Goal: Information Seeking & Learning: Find specific page/section

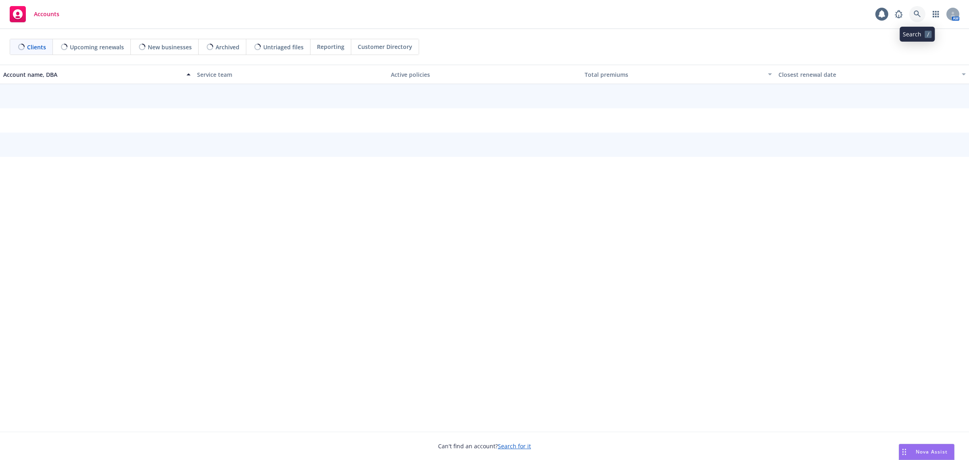
click at [918, 15] on icon at bounding box center [917, 14] width 7 height 7
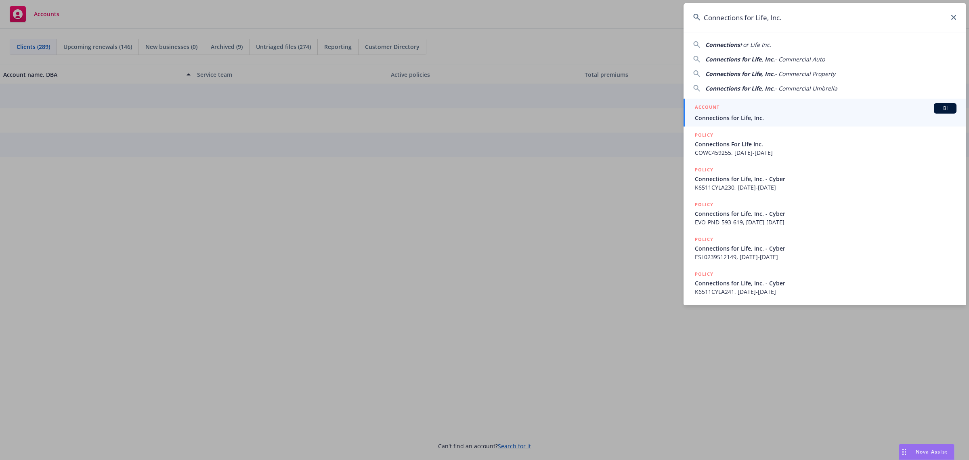
type input "Connections for Life, Inc."
click at [732, 111] on div "ACCOUNT BI" at bounding box center [826, 108] width 262 height 11
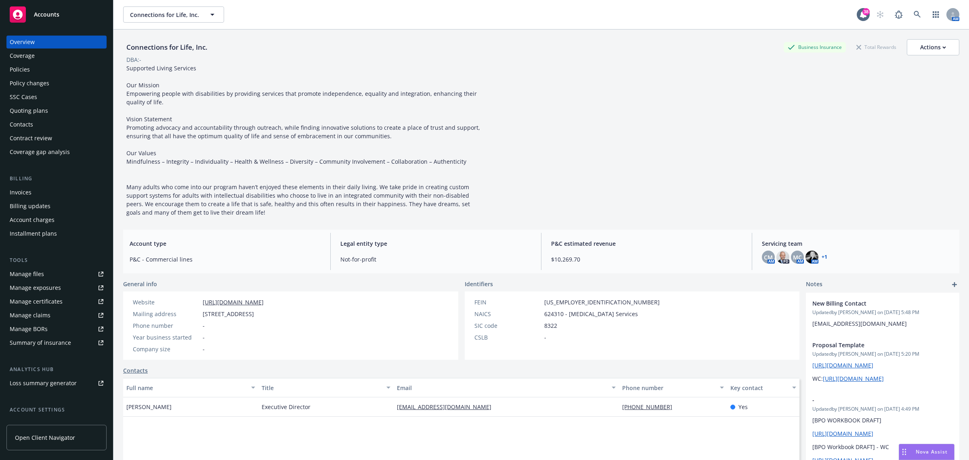
click at [21, 73] on div "Policies" at bounding box center [20, 69] width 20 height 13
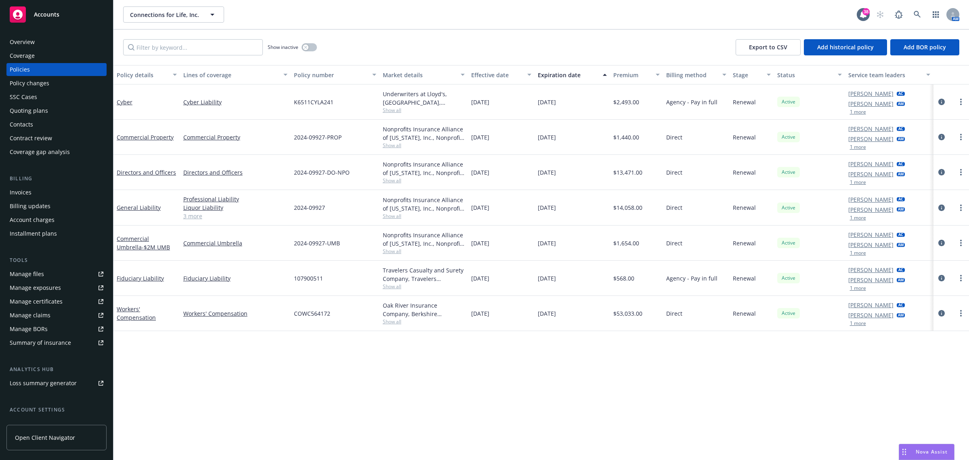
click at [27, 109] on div "Quoting plans" at bounding box center [29, 110] width 38 height 13
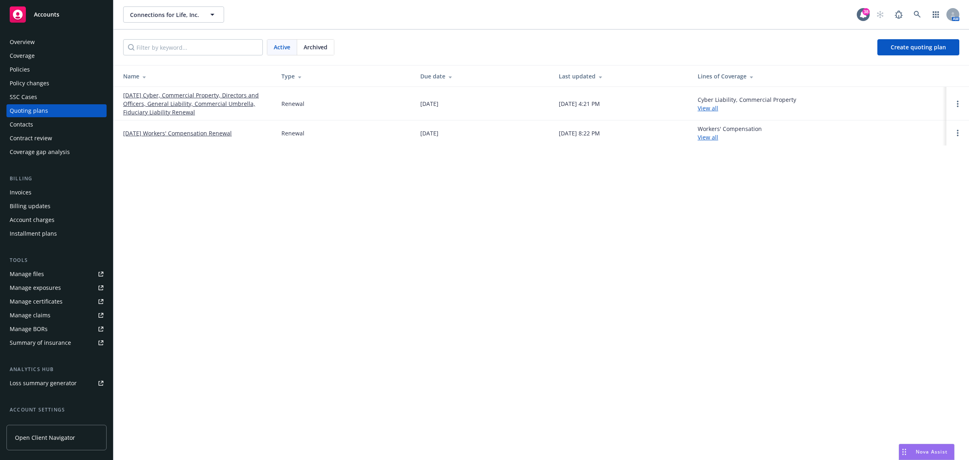
click at [154, 97] on link "08/27/25 Cyber, Commercial Property, Directors and Officers, General Liability,…" at bounding box center [195, 103] width 145 height 25
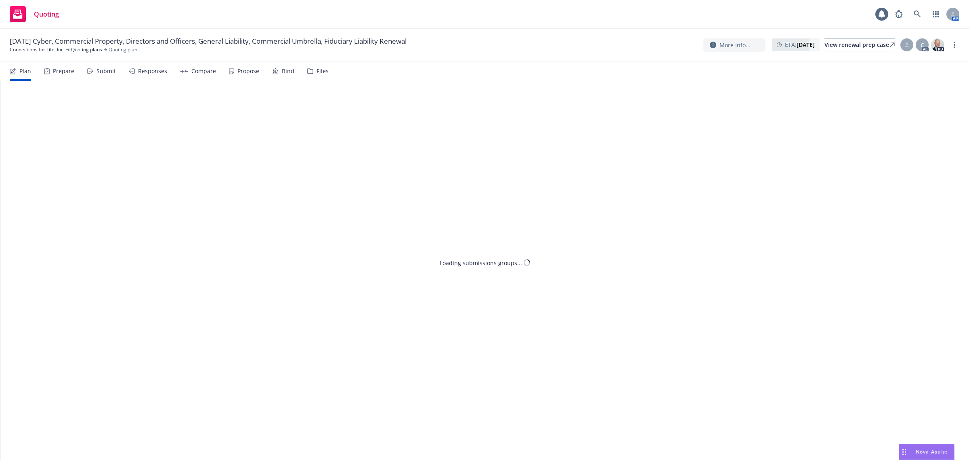
click at [250, 69] on div "Propose" at bounding box center [248, 71] width 22 height 6
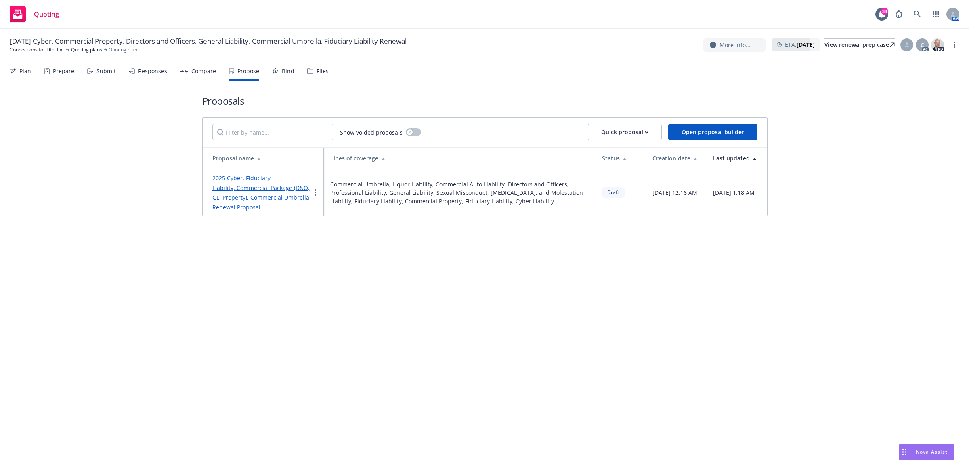
click at [250, 180] on link "2025 Cyber, Fiduciary Liability, Commercial Package (D&O, GL, Property), Commer…" at bounding box center [260, 192] width 97 height 37
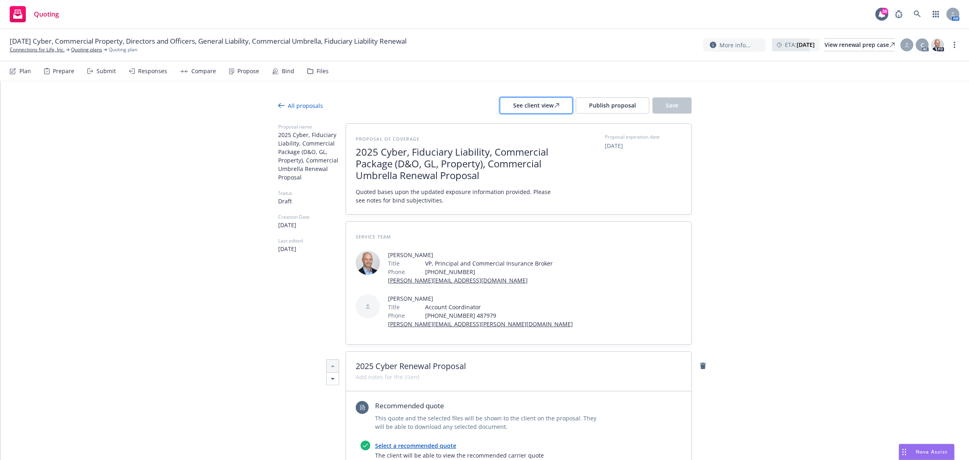
click at [536, 104] on div "See client view" at bounding box center [536, 105] width 46 height 15
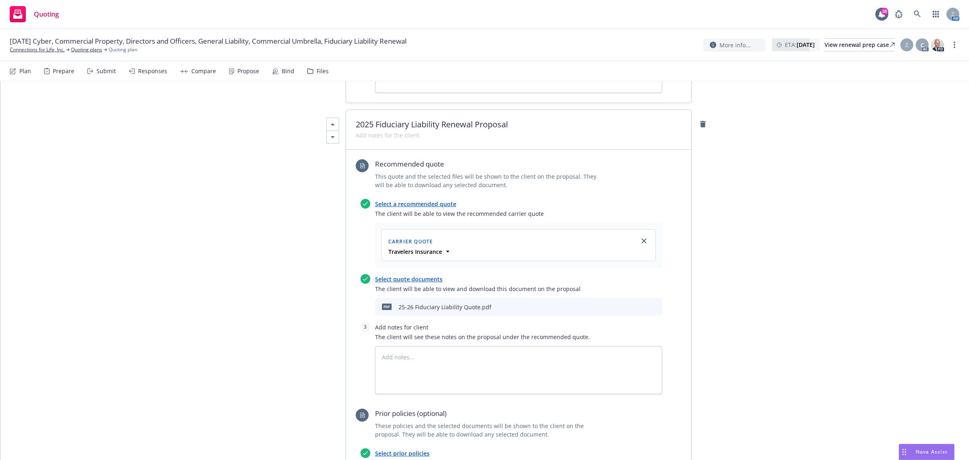
scroll to position [858, 0]
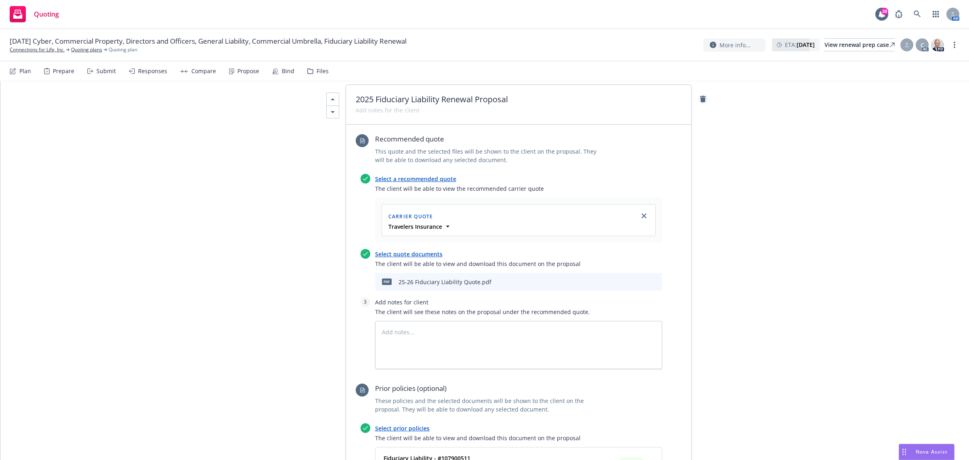
click at [700, 97] on icon "remove" at bounding box center [703, 99] width 6 height 6
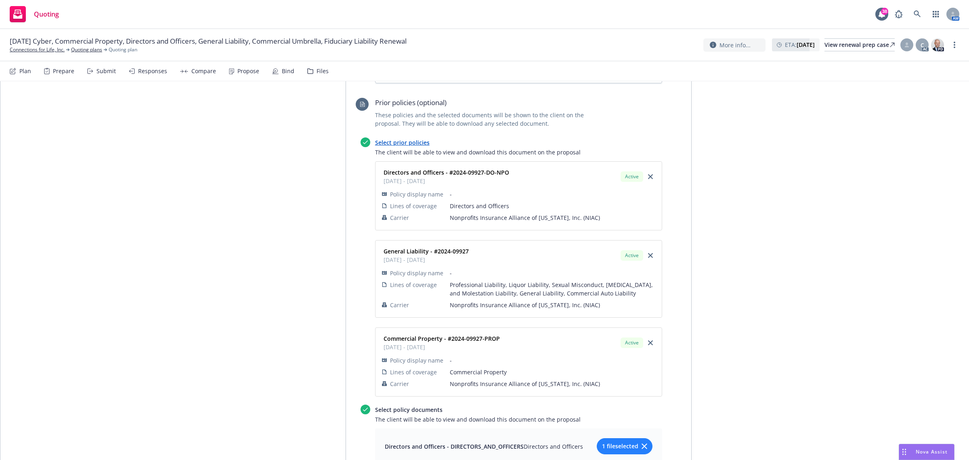
scroll to position [1060, 0]
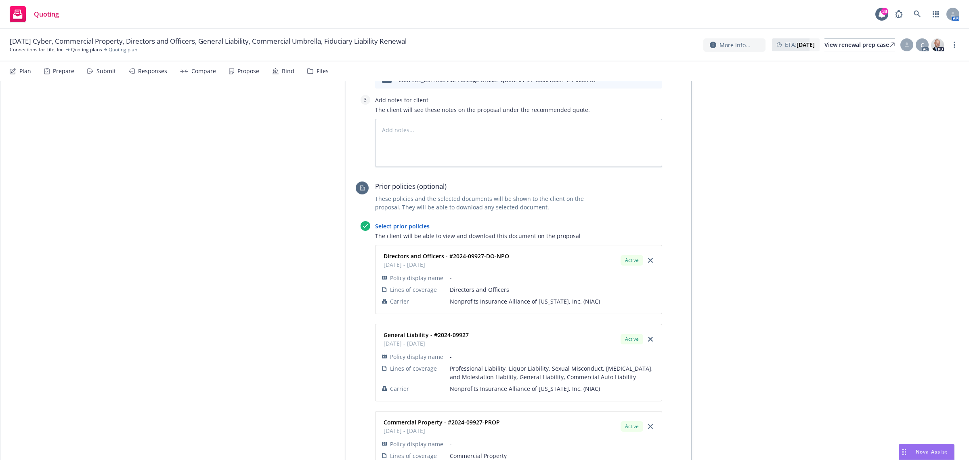
click at [413, 228] on link "Select prior policies" at bounding box center [402, 226] width 55 height 8
type textarea "x"
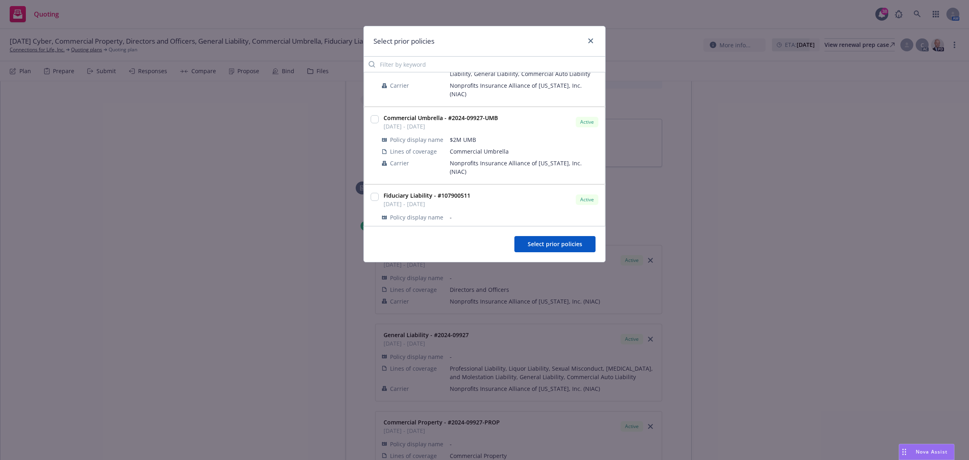
scroll to position [354, 0]
click at [371, 192] on input "checkbox" at bounding box center [375, 196] width 8 height 8
checkbox input "true"
drag, startPoint x: 566, startPoint y: 246, endPoint x: 548, endPoint y: 235, distance: 21.5
click at [564, 244] on span "Select prior policies" at bounding box center [555, 244] width 55 height 8
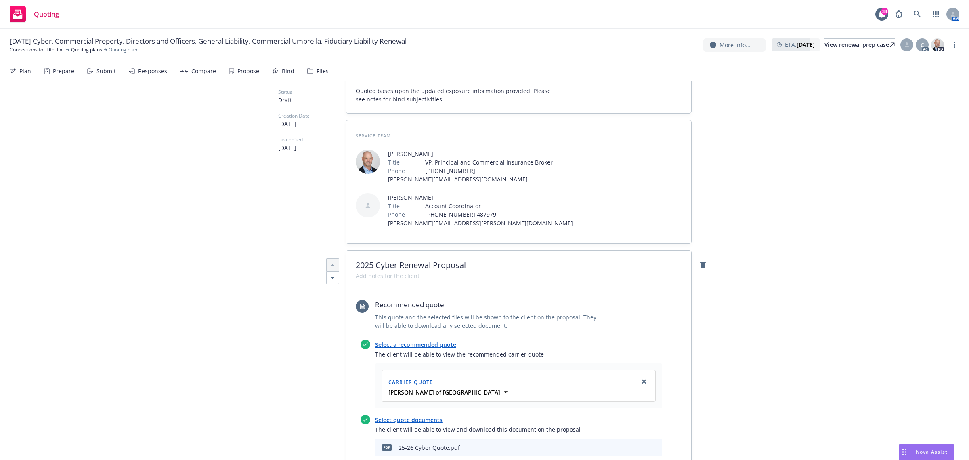
scroll to position [0, 0]
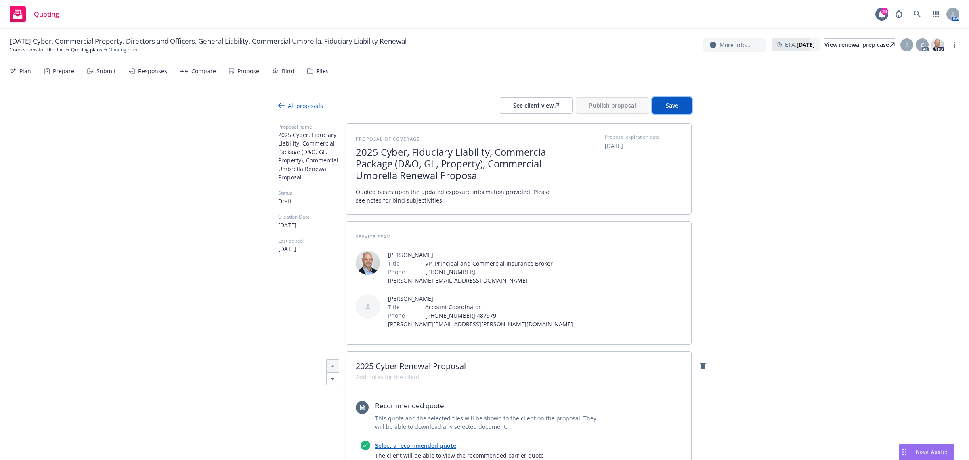
click at [671, 104] on span "Save" at bounding box center [672, 105] width 13 height 8
click at [548, 108] on div "See client view" at bounding box center [536, 105] width 46 height 15
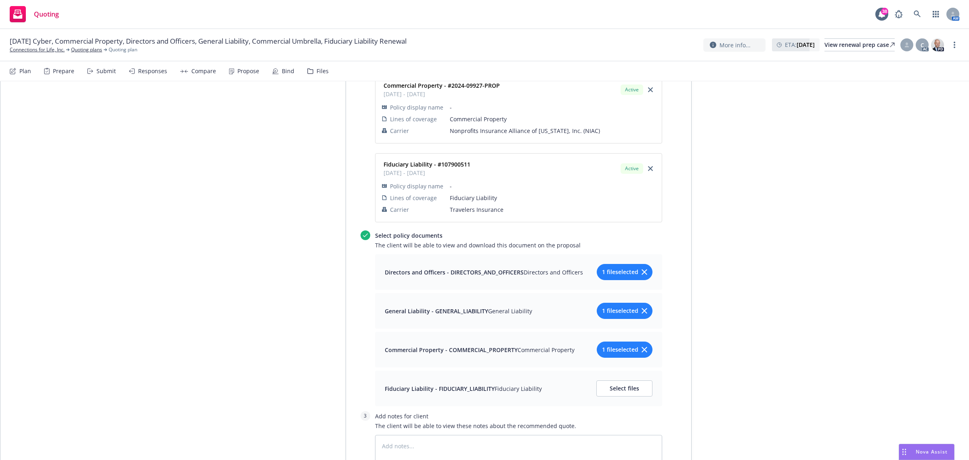
scroll to position [1414, 0]
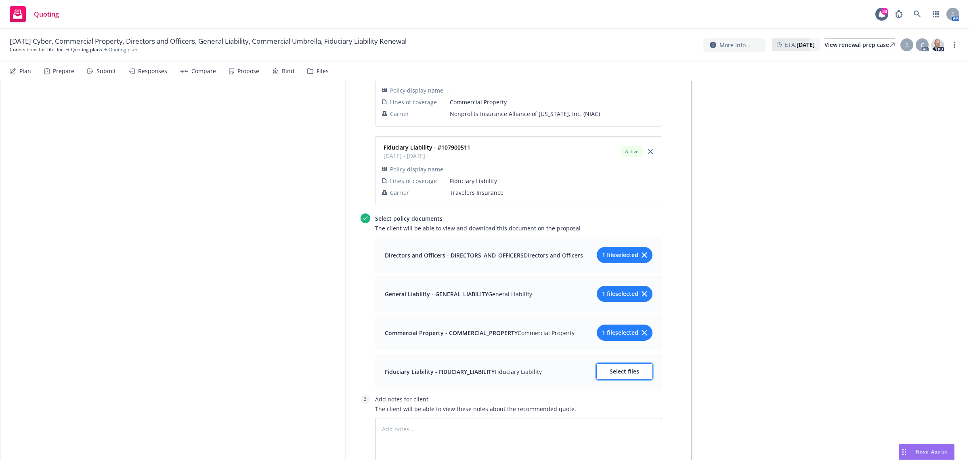
click at [621, 377] on button "Select files" at bounding box center [625, 371] width 56 height 16
type textarea "x"
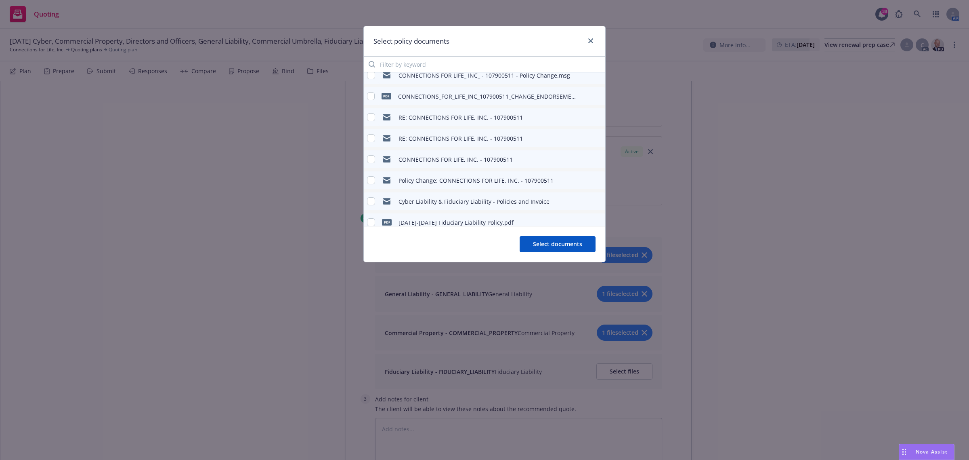
scroll to position [143, 0]
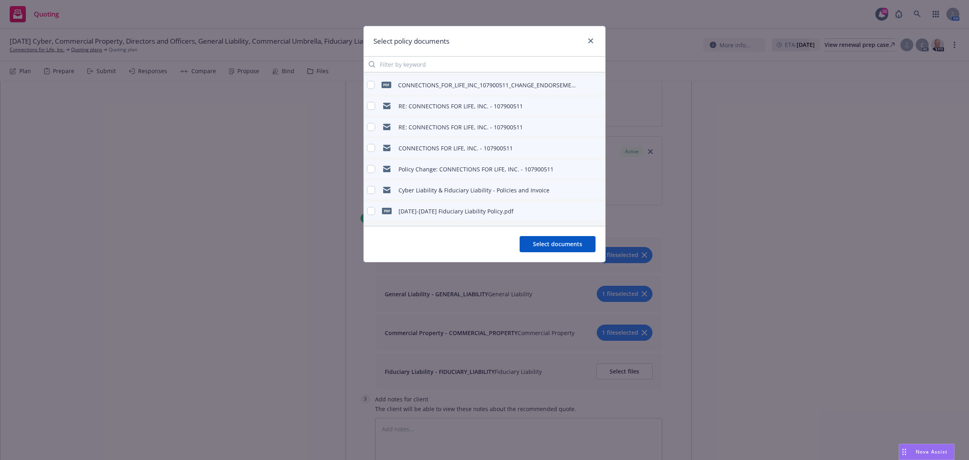
click at [458, 215] on div "2024-2025 Fiduciary Liability Policy.pdf" at bounding box center [456, 211] width 115 height 8
click at [370, 207] on input "checkbox" at bounding box center [371, 211] width 8 height 8
checkbox input "true"
click at [547, 237] on button "Select documents" at bounding box center [558, 244] width 76 height 16
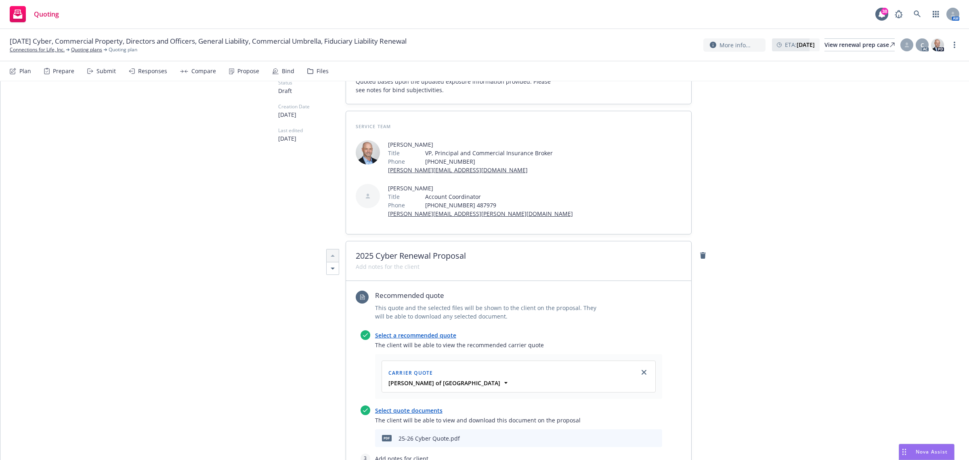
scroll to position [0, 0]
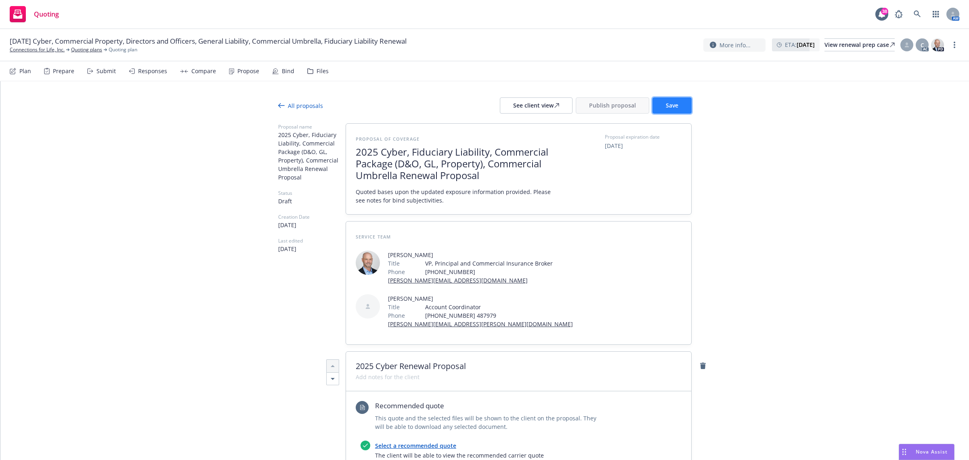
click at [677, 98] on button "Save" at bounding box center [672, 105] width 39 height 16
click at [539, 98] on div "See client view" at bounding box center [536, 105] width 46 height 15
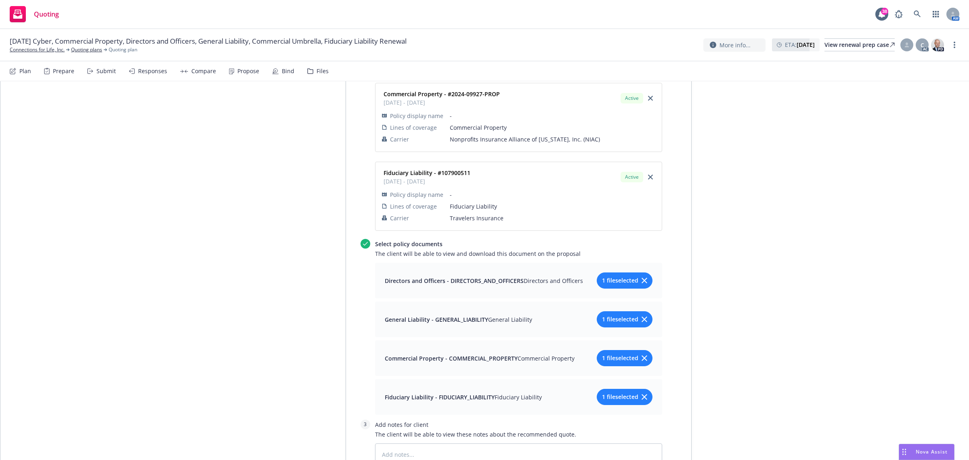
scroll to position [1414, 0]
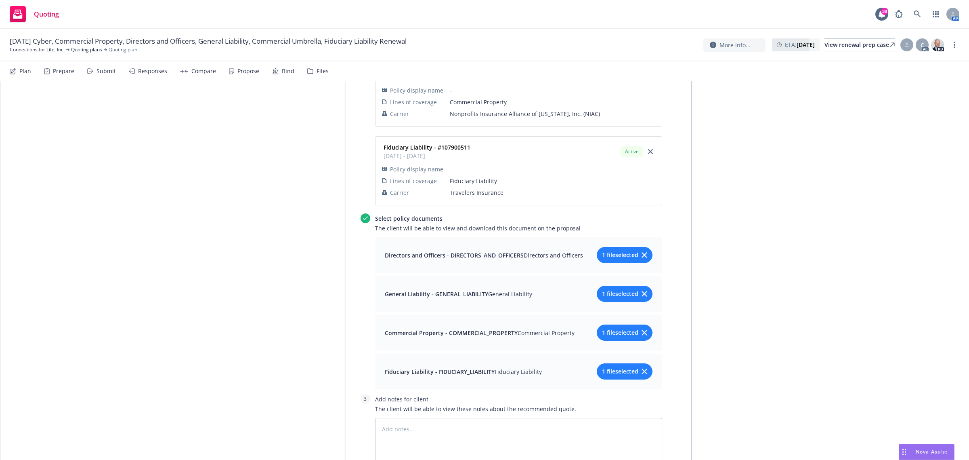
click at [644, 253] on button "1 file selected" at bounding box center [625, 255] width 56 height 16
type textarea "x"
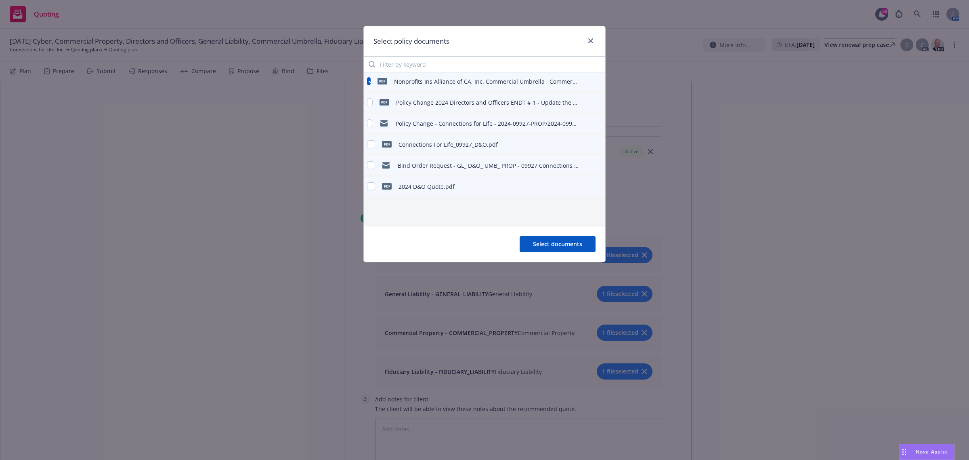
click at [376, 139] on div "pdf Connections For Life_09927_D&O.pdf" at bounding box center [432, 144] width 131 height 17
click at [370, 147] on input "checkbox" at bounding box center [371, 144] width 8 height 8
checkbox input "true"
click at [368, 86] on div "pdf Nonprofits Ins Alliance of CA, Inc. Commercial Umbrella , Commercial Proper…" at bounding box center [473, 81] width 212 height 17
click at [369, 84] on input "checkbox" at bounding box center [369, 81] width 4 height 8
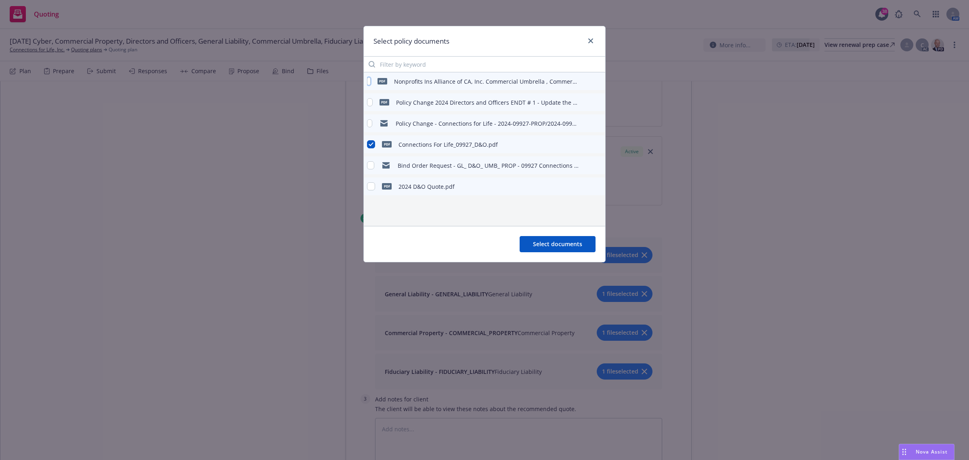
checkbox input "false"
click at [538, 243] on span "Select documents" at bounding box center [557, 244] width 49 height 8
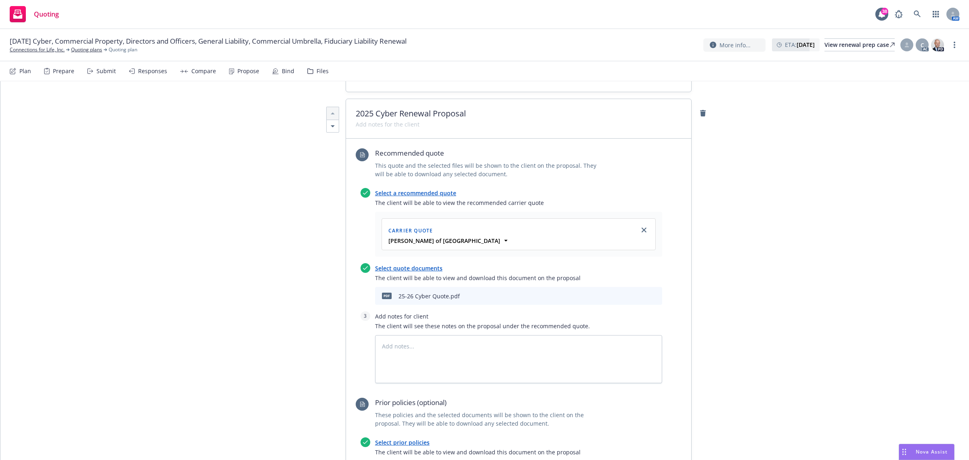
scroll to position [0, 0]
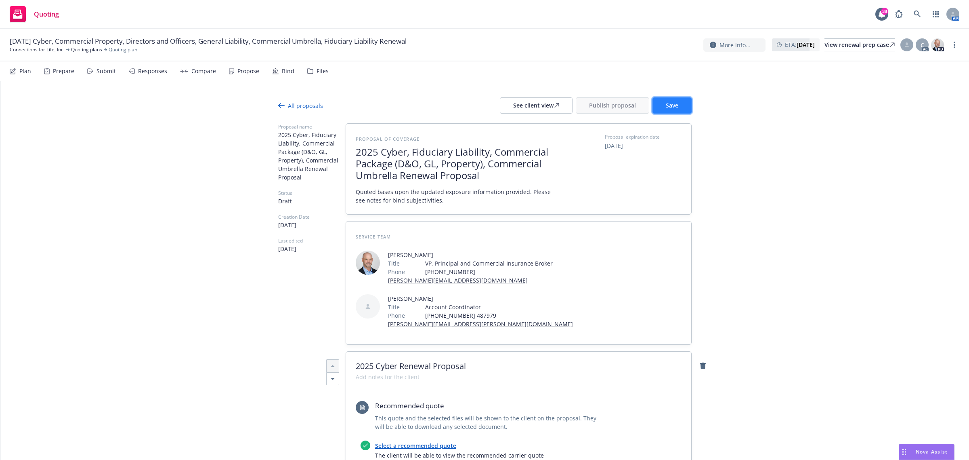
click at [666, 108] on span "Save" at bounding box center [672, 105] width 13 height 8
drag, startPoint x: 528, startPoint y: 102, endPoint x: 528, endPoint y: 93, distance: 8.9
click at [528, 102] on div "See client view" at bounding box center [536, 105] width 46 height 15
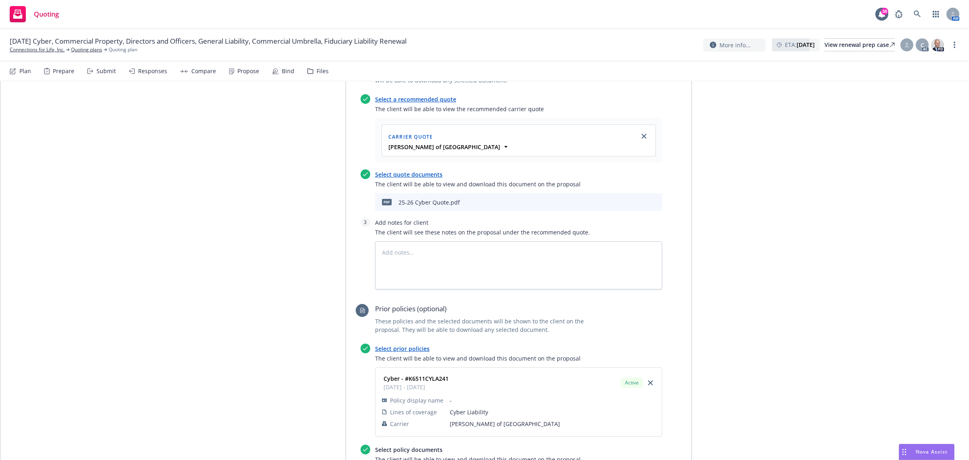
scroll to position [303, 0]
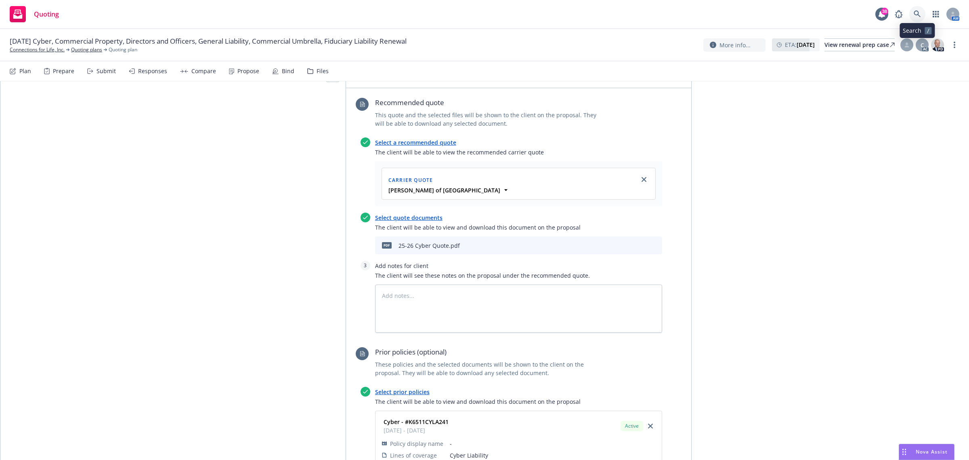
click at [921, 19] on link at bounding box center [918, 14] width 16 height 16
type textarea "x"
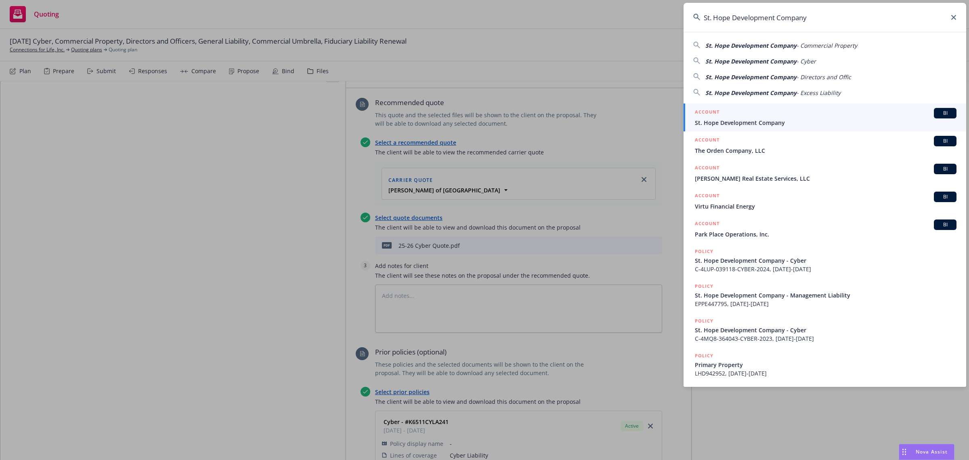
type input "St. Hope Development Company"
click at [754, 126] on span "St. Hope Development Company" at bounding box center [826, 122] width 262 height 8
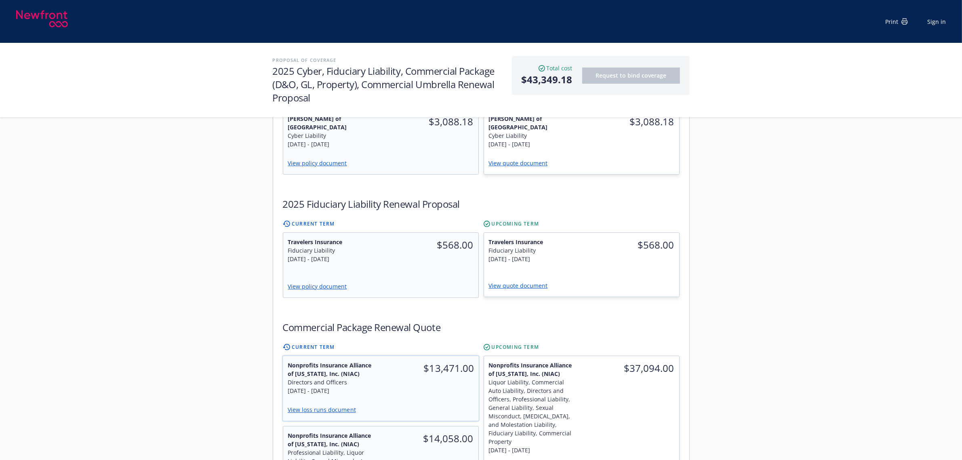
scroll to position [353, 0]
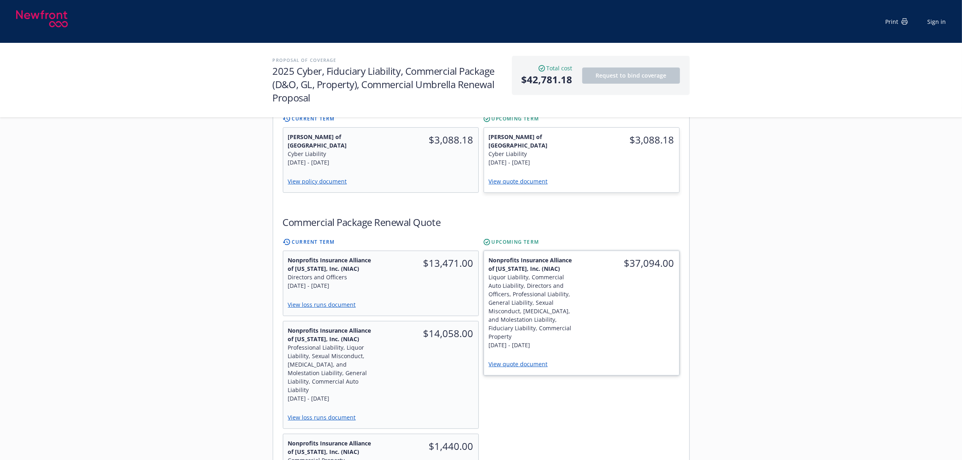
scroll to position [252, 0]
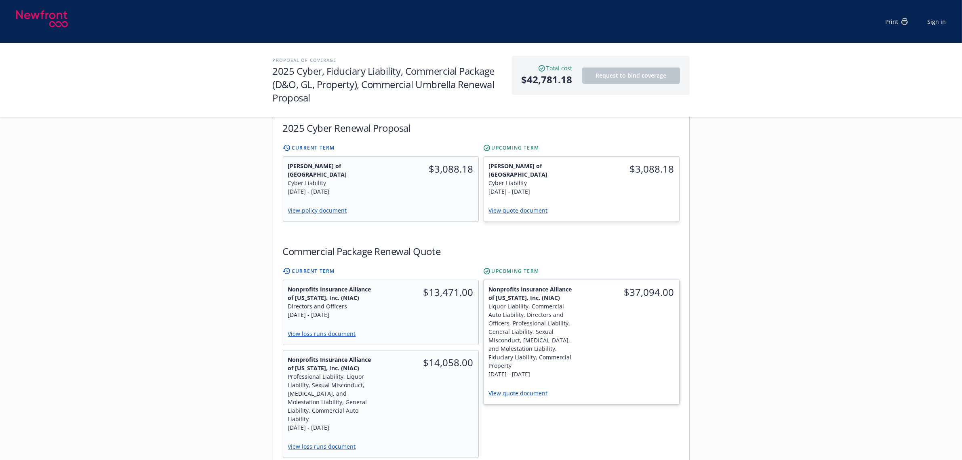
click at [510, 389] on link "View quote document" at bounding box center [521, 393] width 65 height 8
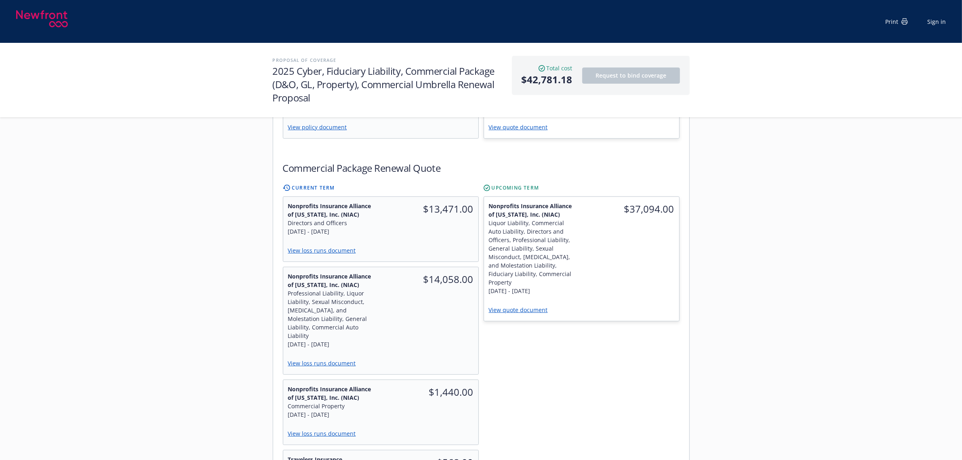
scroll to position [353, 0]
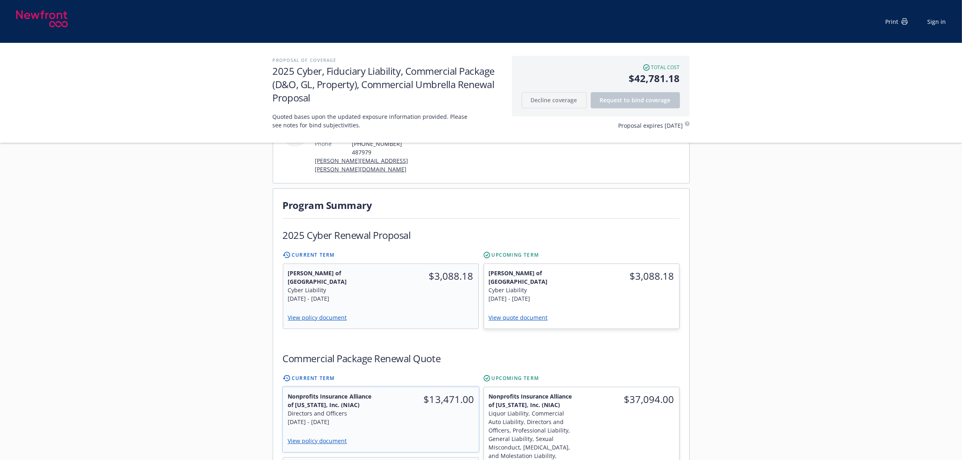
scroll to position [202, 0]
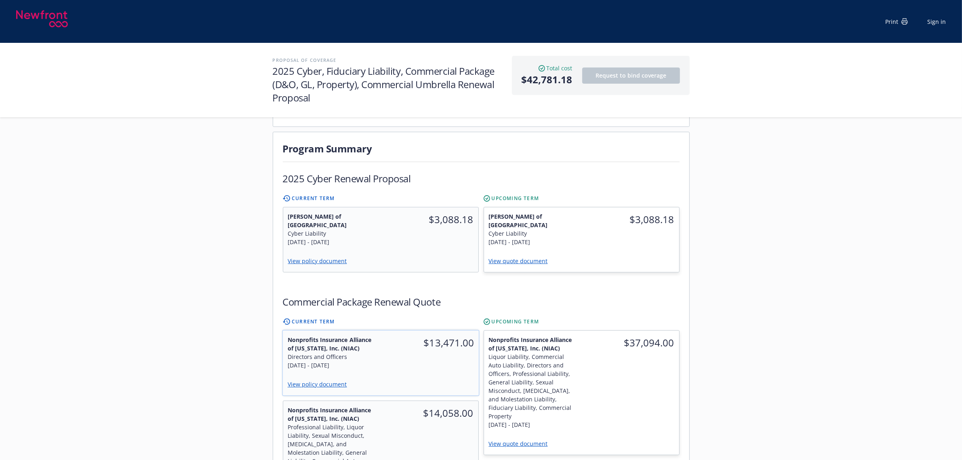
click at [334, 380] on link "View policy document" at bounding box center [320, 384] width 66 height 8
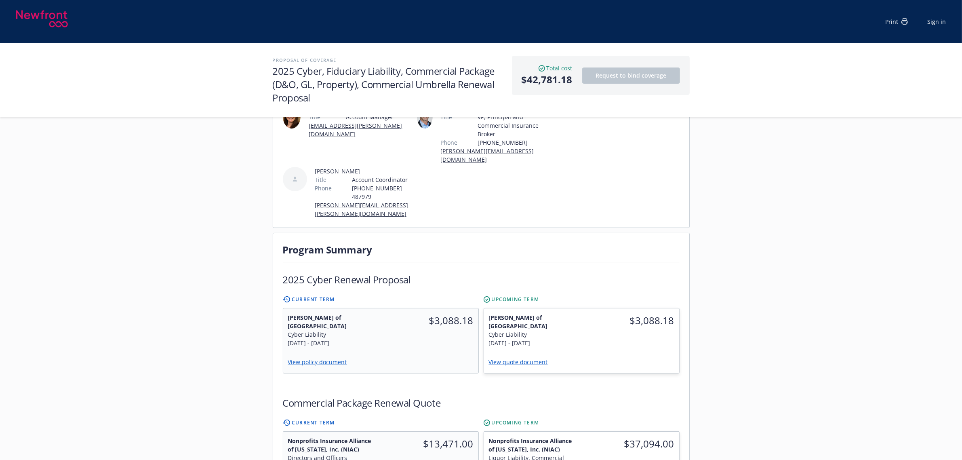
scroll to position [0, 0]
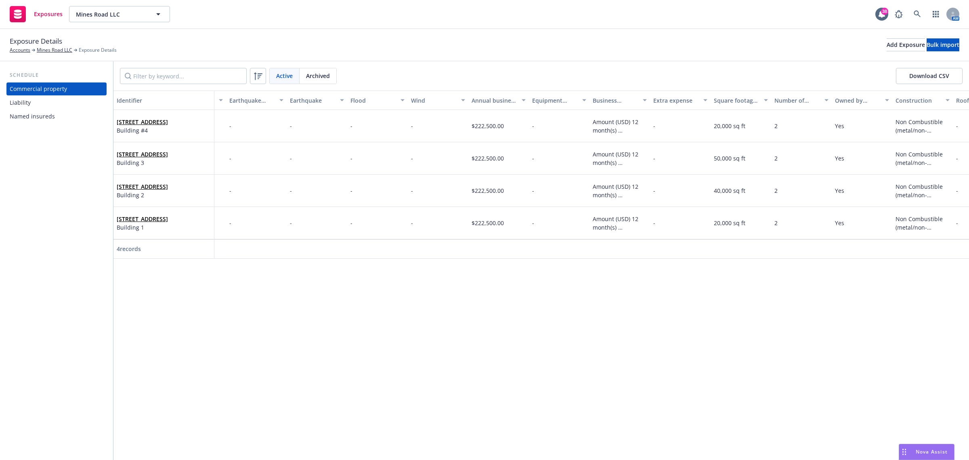
scroll to position [0, 921]
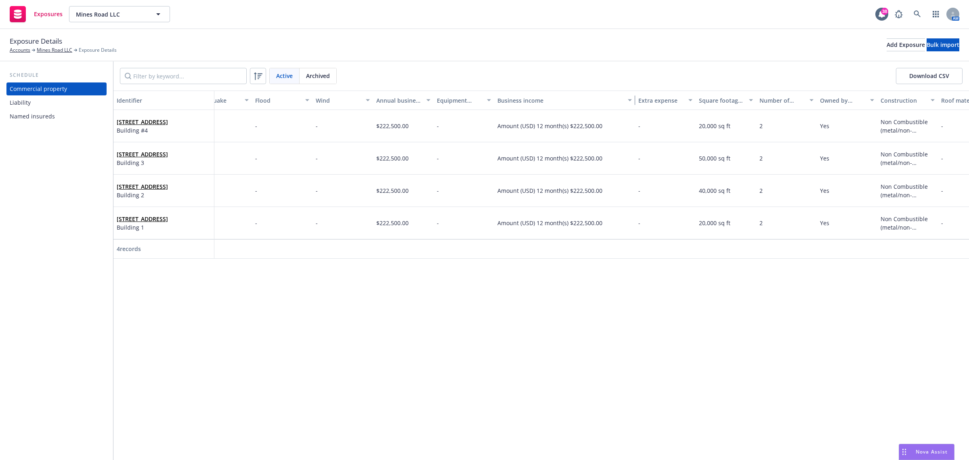
drag, startPoint x: 554, startPoint y: 100, endPoint x: 634, endPoint y: 104, distance: 80.5
click at [633, 104] on div "button" at bounding box center [631, 100] width 4 height 19
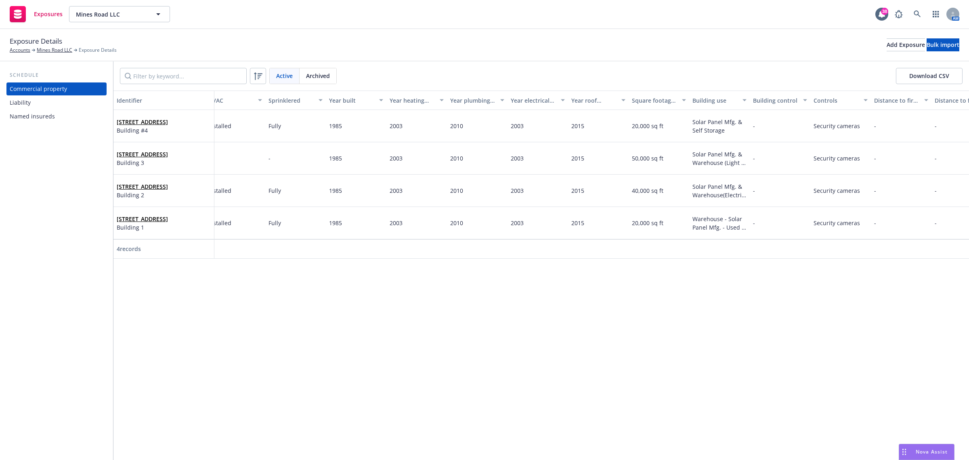
scroll to position [0, 1717]
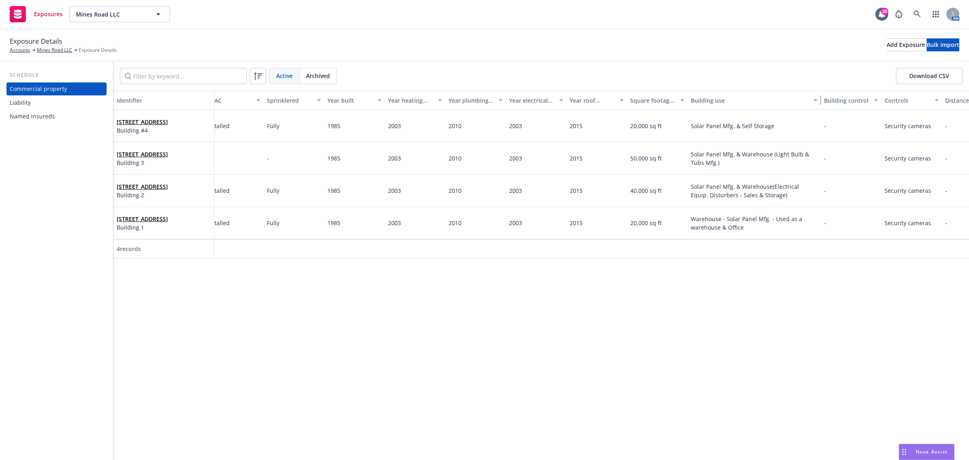
drag, startPoint x: 748, startPoint y: 101, endPoint x: 821, endPoint y: 102, distance: 72.7
click at [819, 102] on div "button" at bounding box center [817, 100] width 4 height 19
